Goal: Find specific page/section: Find specific page/section

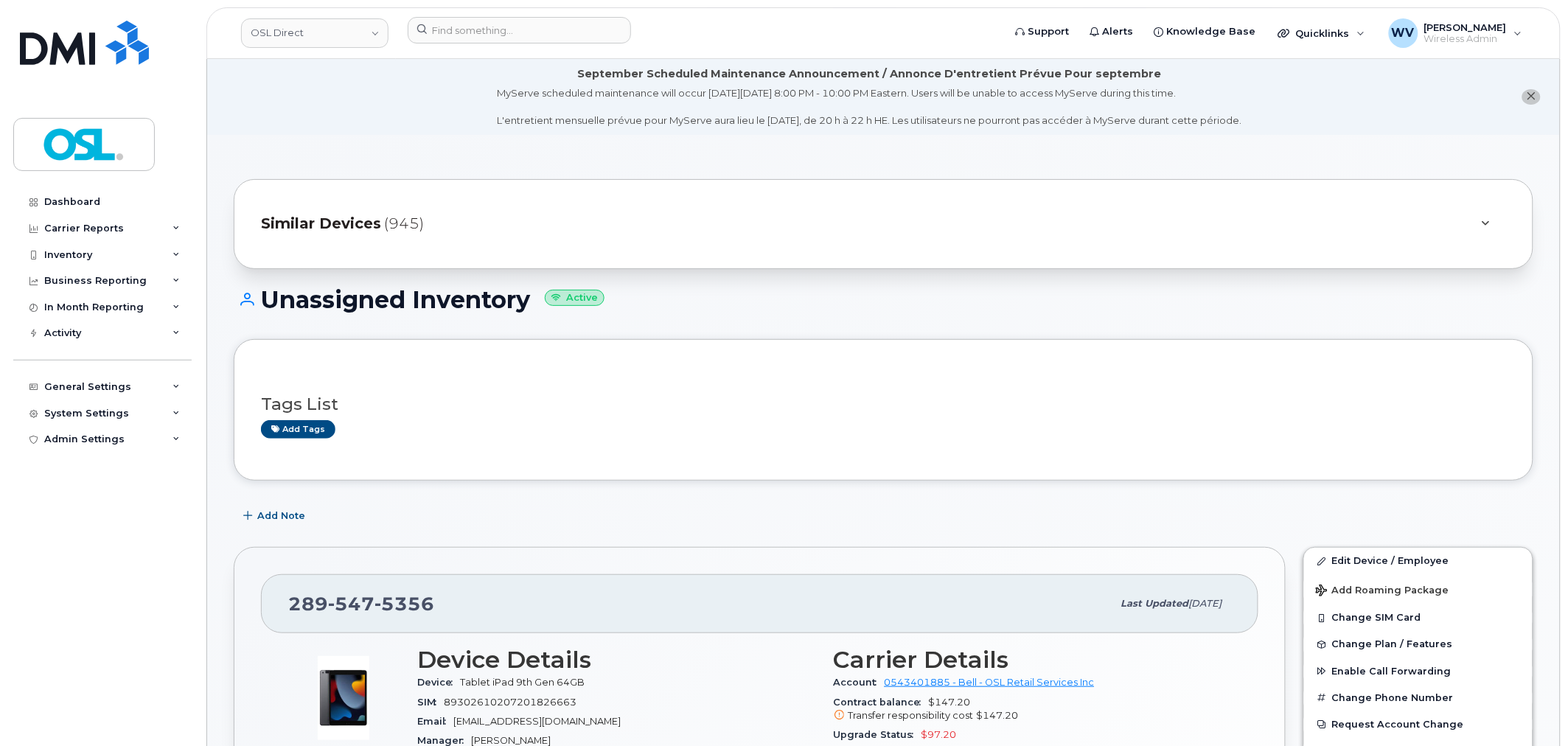
click at [502, 12] on header "OSL Direct Support Alerts Knowledge Base Quicklinks Suspend / Cancel Device Cha…" at bounding box center [883, 33] width 1354 height 52
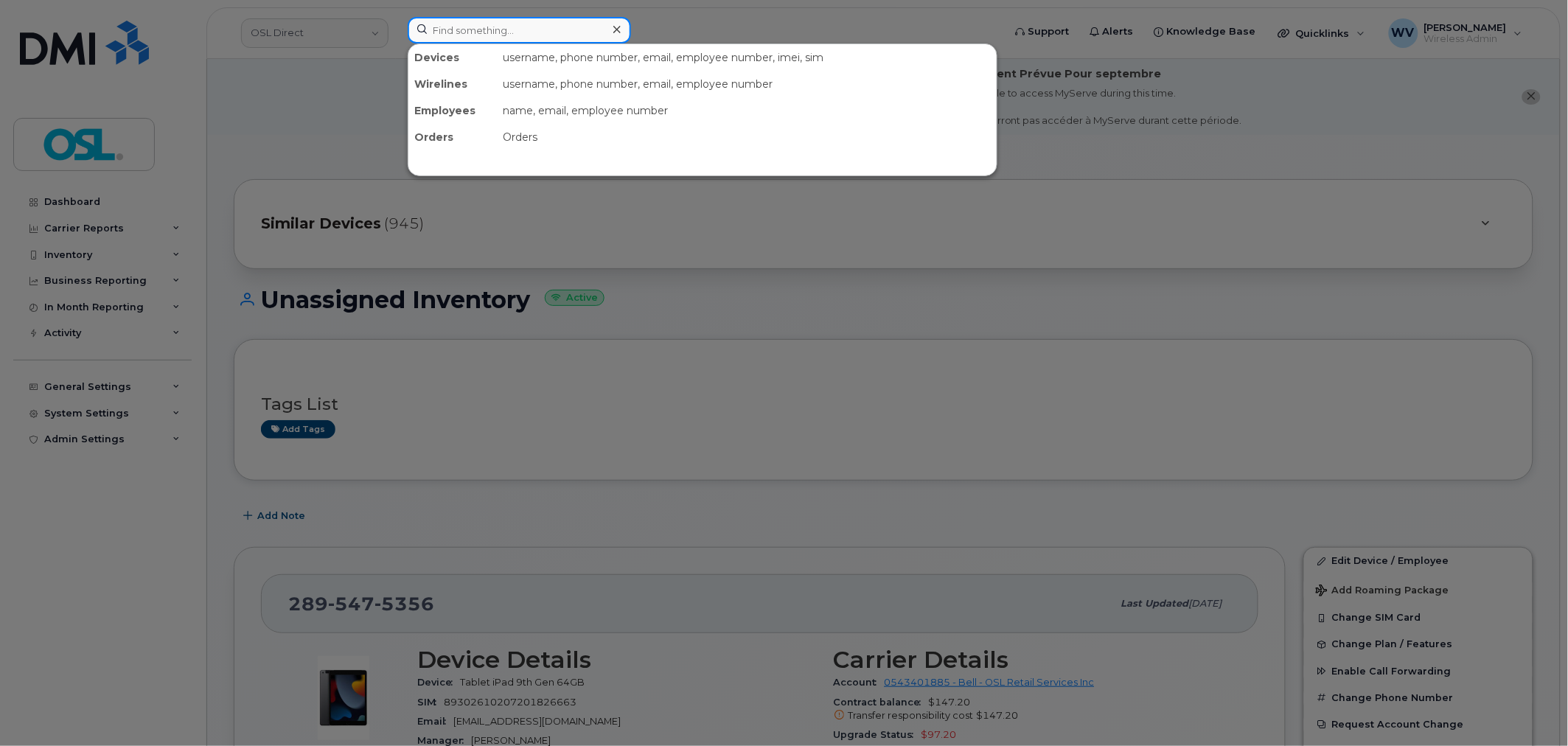
click at [497, 37] on input at bounding box center [519, 30] width 224 height 26
paste input "[PERSON_NAME]"
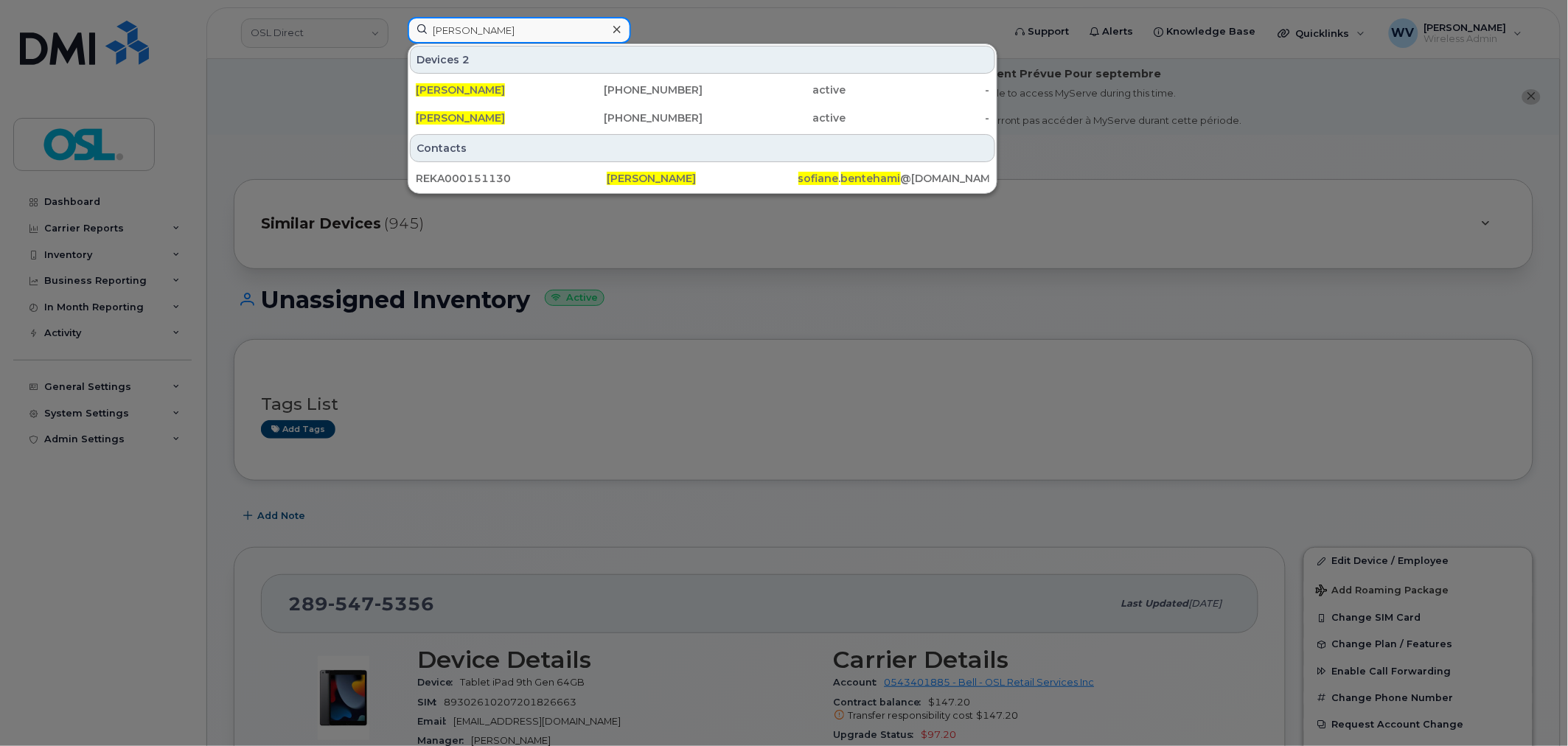
type input "[PERSON_NAME]"
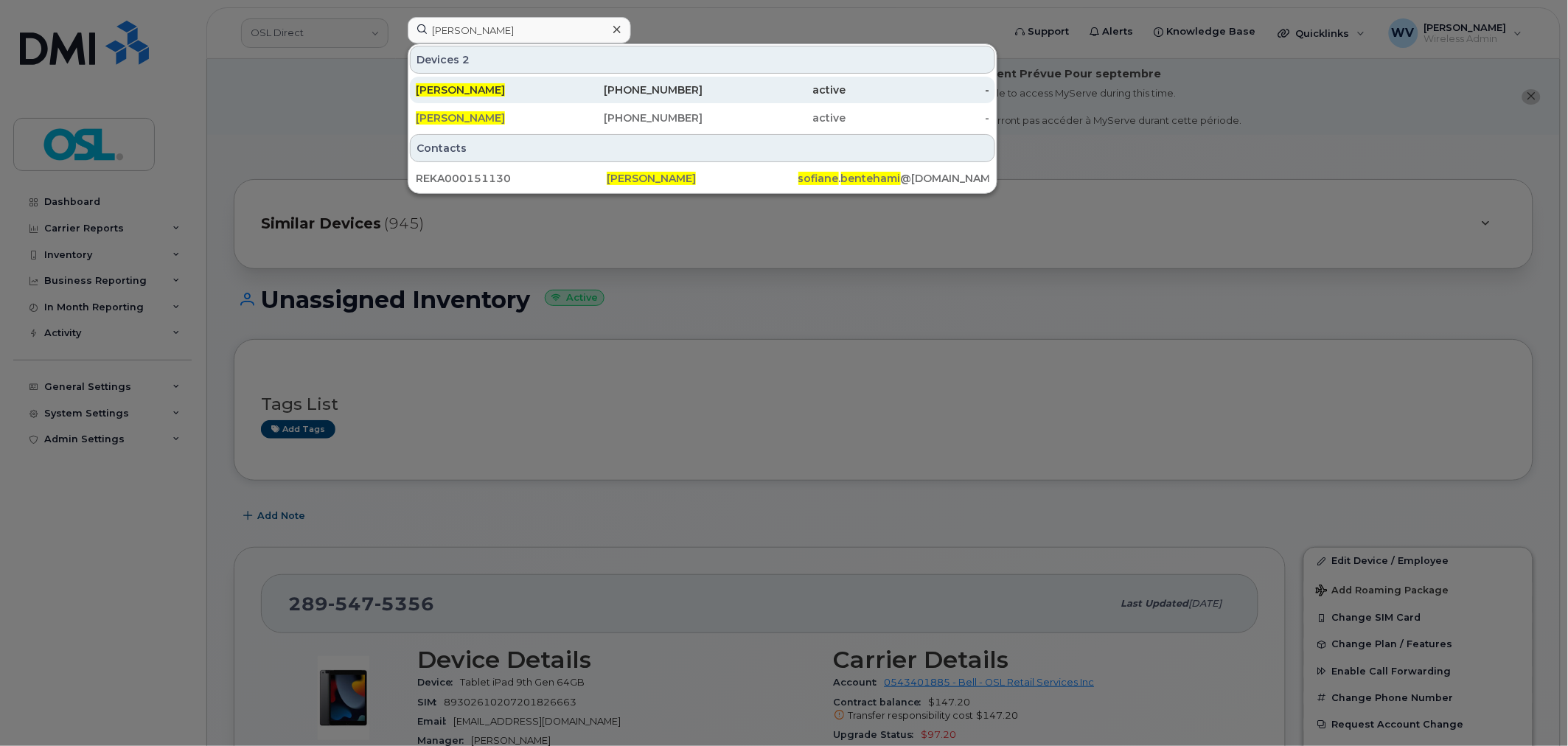
click at [504, 85] on span "[PERSON_NAME]" at bounding box center [460, 90] width 89 height 13
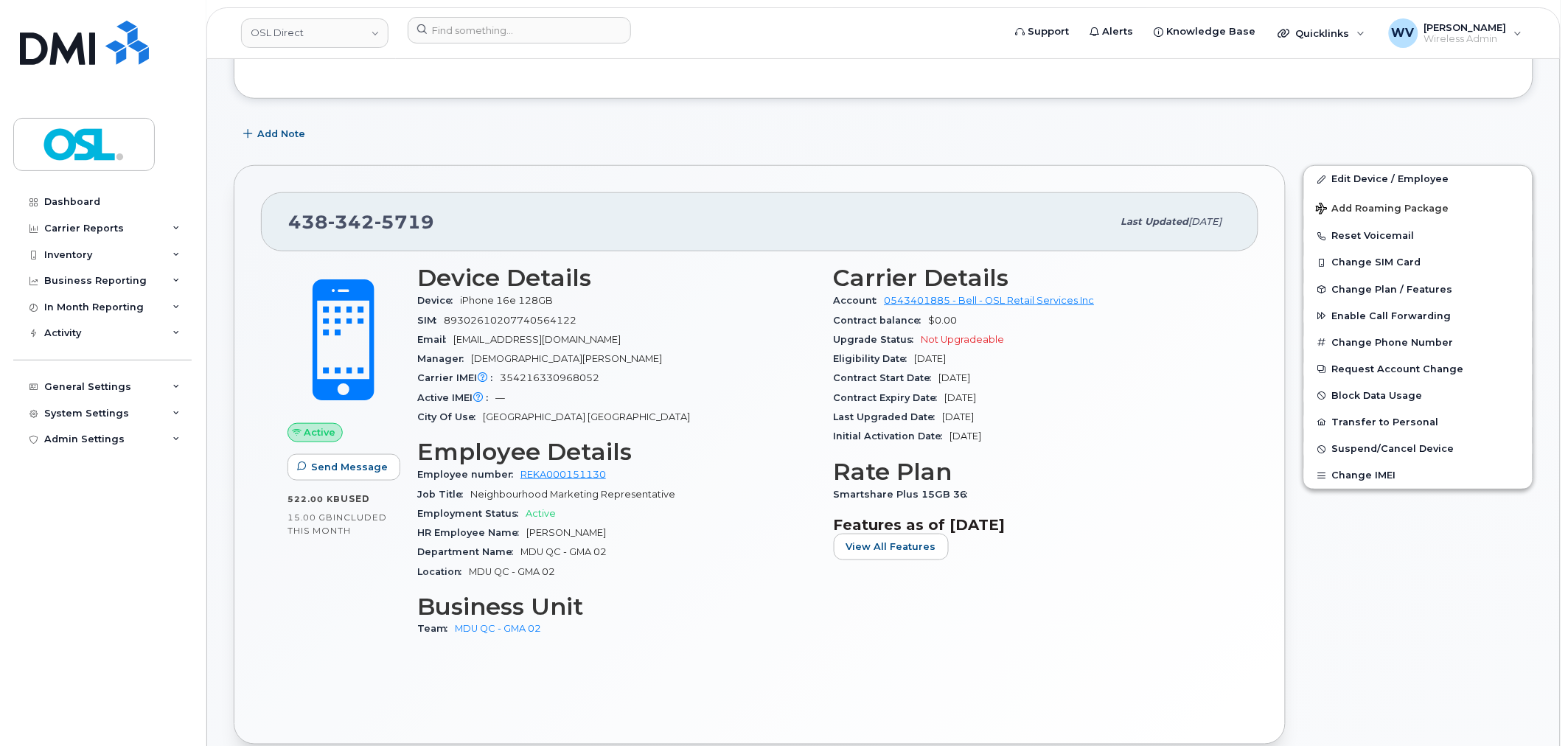
scroll to position [410, 0]
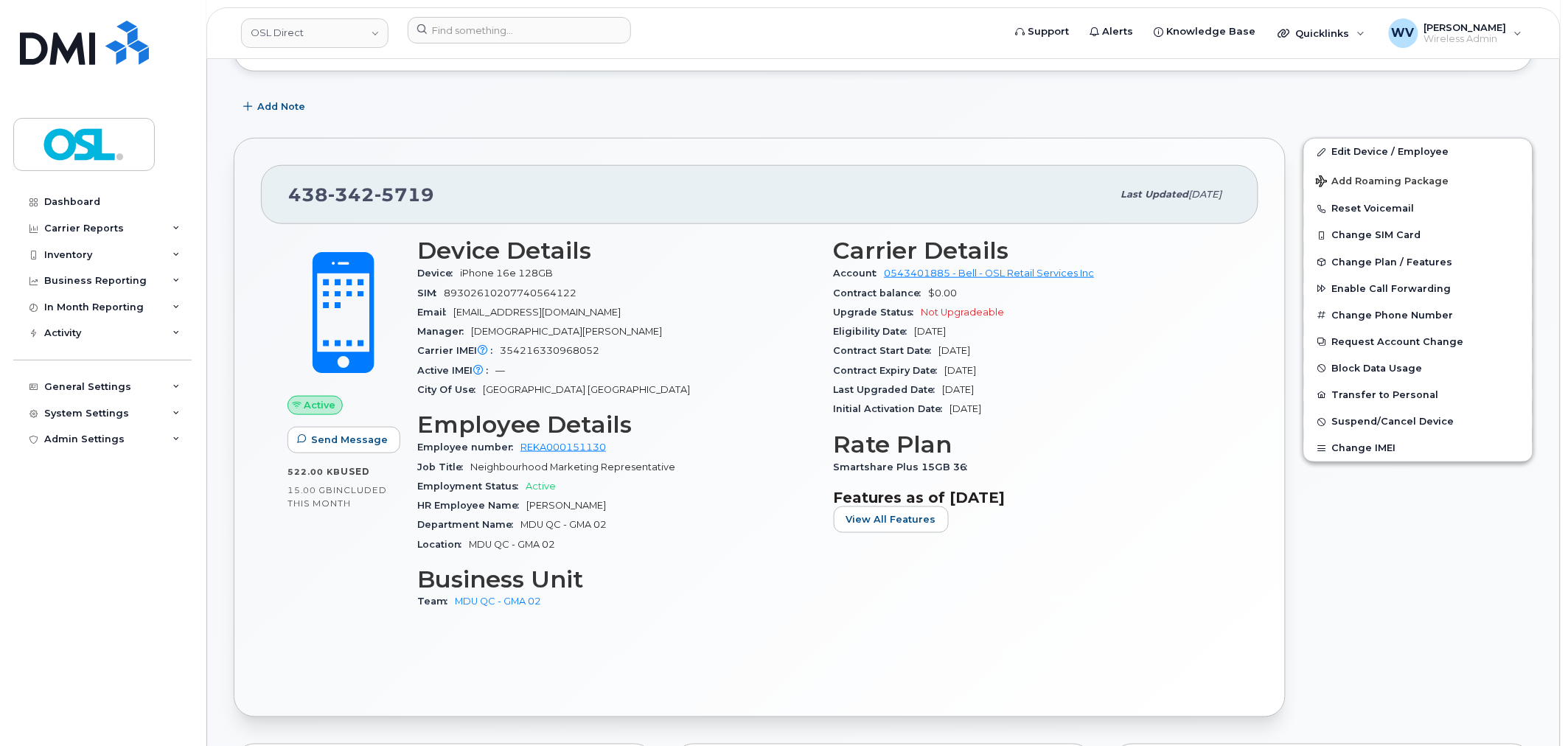
click at [324, 190] on span "[PHONE_NUMBER]" at bounding box center [361, 194] width 146 height 22
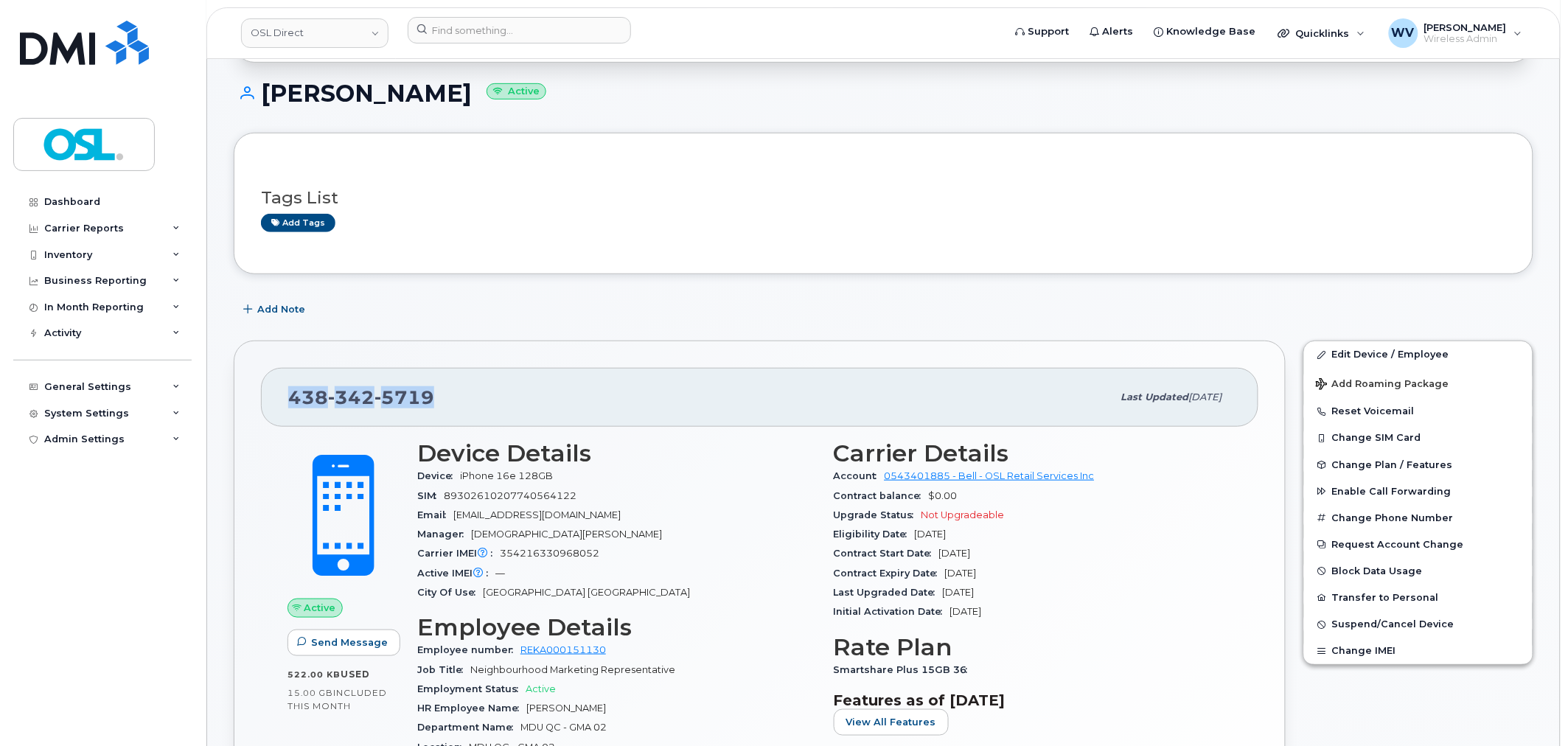
scroll to position [246, 0]
